Goal: Information Seeking & Learning: Learn about a topic

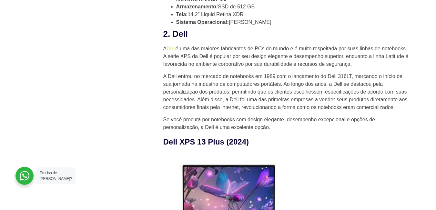
scroll to position [619, 0]
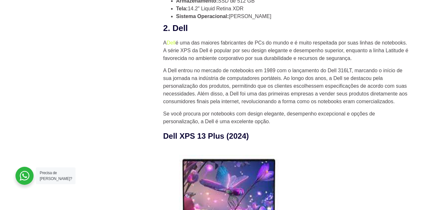
click at [255, 69] on p "A Dell entrou no mercado de notebooks em 1989 com o lançamento do Dell 316LT, m…" at bounding box center [285, 86] width 245 height 39
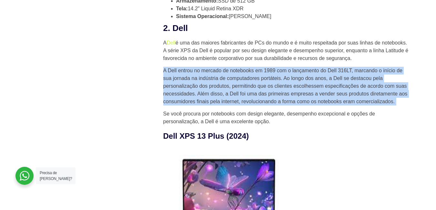
click at [255, 69] on p "A Dell entrou no mercado de notebooks em 1989 com o lançamento do Dell 316LT, m…" at bounding box center [285, 86] width 245 height 39
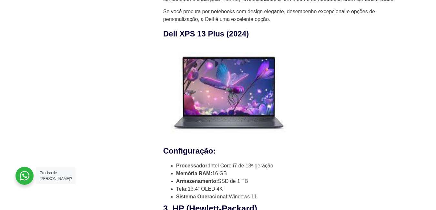
scroll to position [733, 0]
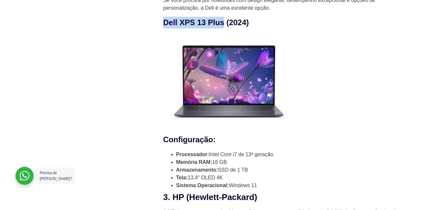
drag, startPoint x: 161, startPoint y: 23, endPoint x: 233, endPoint y: 22, distance: 72.0
copy strong "Dell XPS 13 Plus"
click at [225, 87] on img at bounding box center [228, 82] width 131 height 96
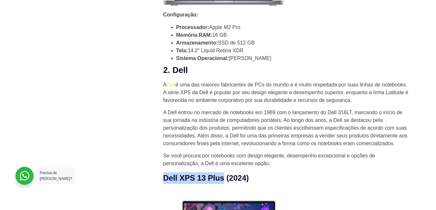
scroll to position [617, 0]
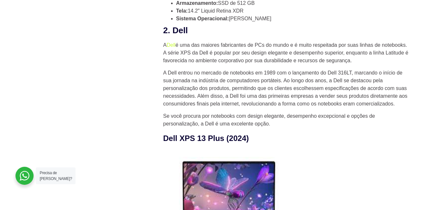
click at [262, 97] on p "A Dell entrou no mercado de notebooks em 1989 com o lançamento do Dell 316LT, m…" at bounding box center [285, 88] width 245 height 39
